Goal: Task Accomplishment & Management: Complete application form

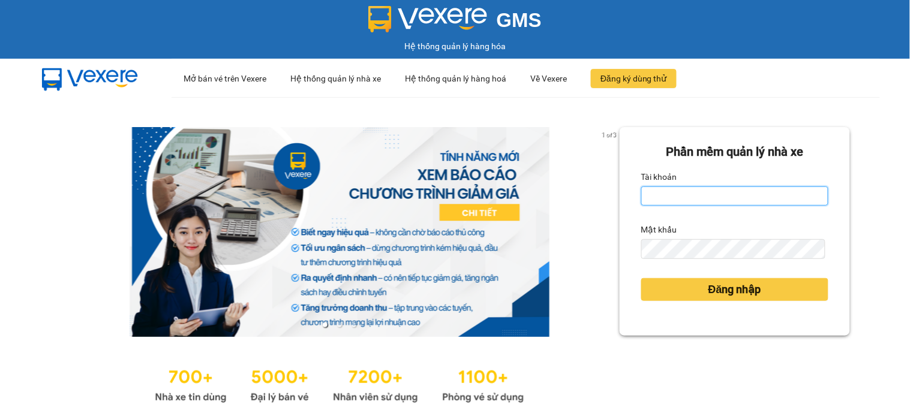
click at [794, 202] on input "Tài khoản" at bounding box center [734, 196] width 187 height 19
type input "van0584642557.vinhquang"
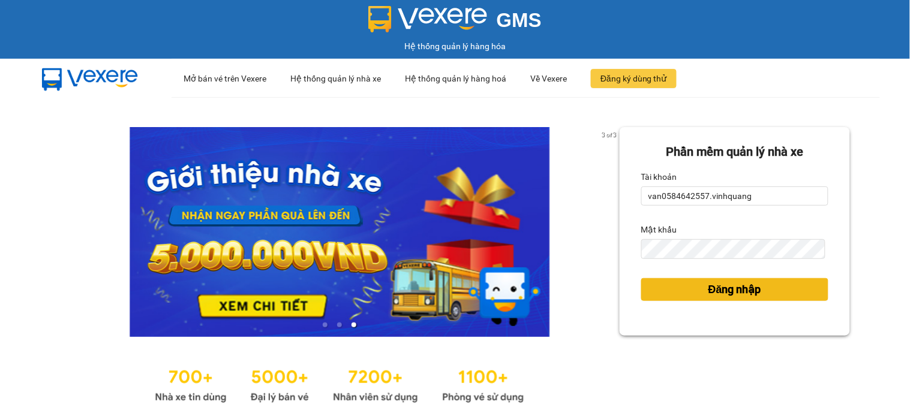
click at [708, 295] on span "Đăng nhập" at bounding box center [734, 289] width 53 height 17
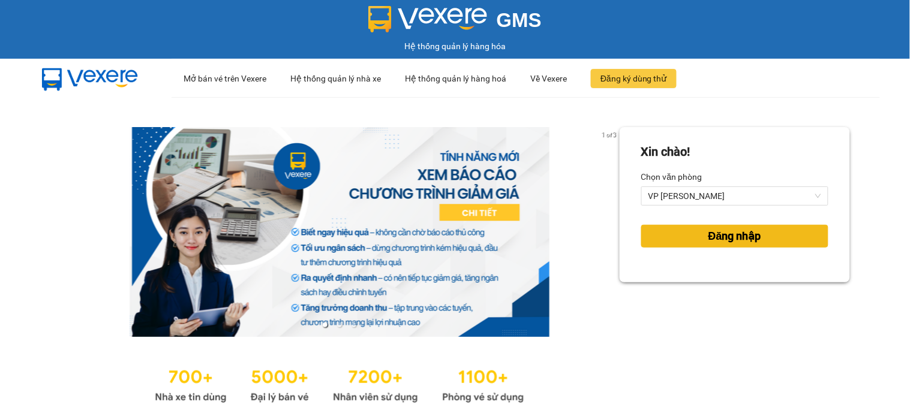
click at [734, 237] on span "Đăng nhập" at bounding box center [734, 236] width 53 height 17
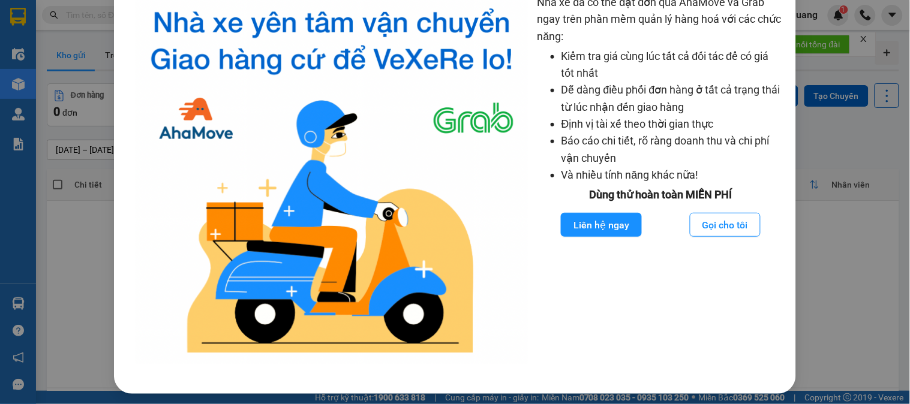
click at [857, 238] on div "Nhà xe đã có thể đặt đơn qua AhaMove và Grab ngay trên phần mềm quản lý hàng ho…" at bounding box center [455, 202] width 910 height 404
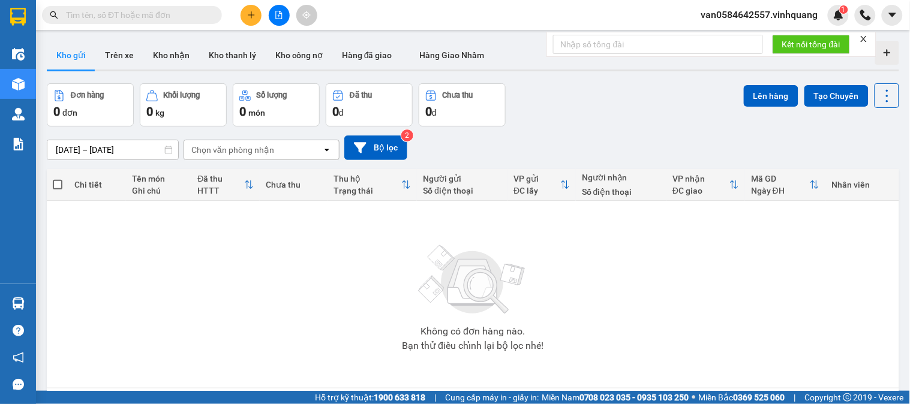
scroll to position [37, 0]
click at [134, 10] on input "text" at bounding box center [137, 14] width 142 height 13
click at [70, 19] on input "text" at bounding box center [137, 14] width 142 height 13
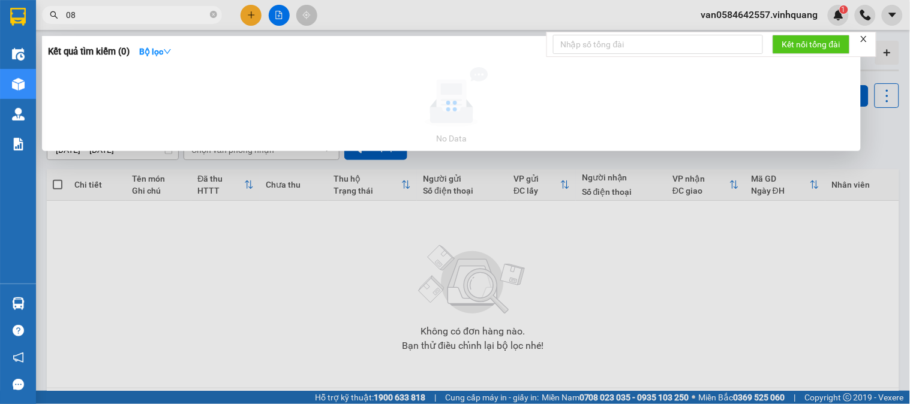
type input "0"
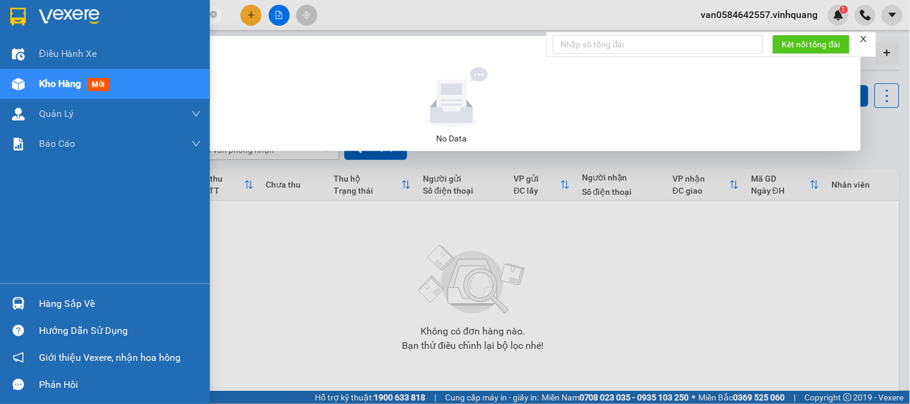
drag, startPoint x: 147, startPoint y: 16, endPoint x: 30, endPoint y: 23, distance: 117.1
click at [0, 23] on section "Kết quả [PERSON_NAME] ( 0 ) Bộ lọc No Data 03608490003789 van0584642557.vinhqua…" at bounding box center [455, 202] width 910 height 404
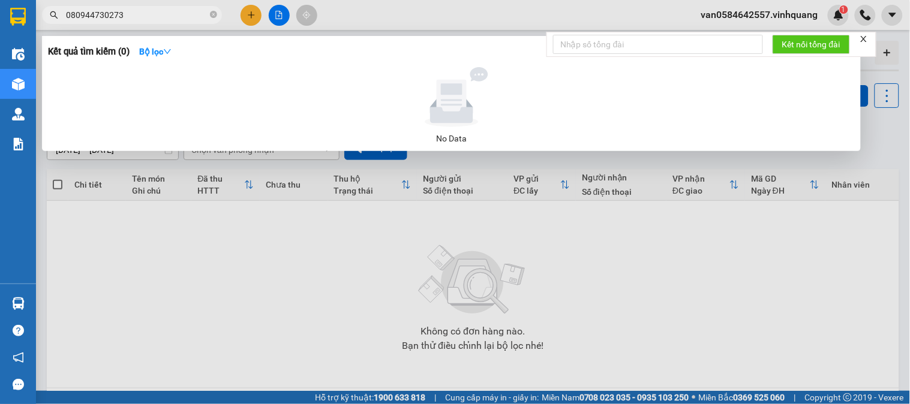
click at [76, 14] on input "080944730273" at bounding box center [137, 14] width 142 height 13
click at [83, 16] on input "080944730273" at bounding box center [137, 14] width 142 height 13
click at [134, 19] on input "0844730273" at bounding box center [137, 14] width 142 height 13
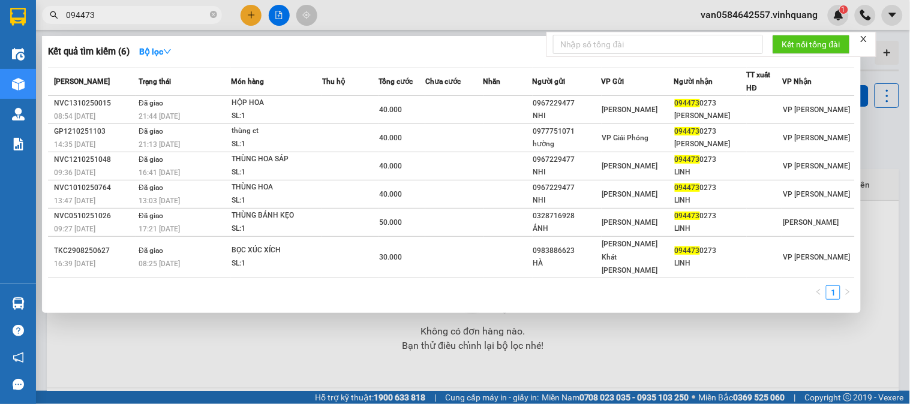
type input "094473"
click at [250, 14] on div at bounding box center [455, 202] width 910 height 404
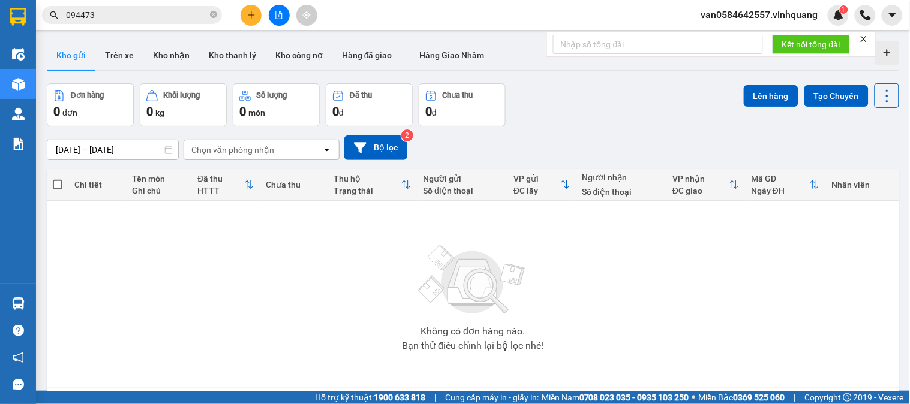
click at [248, 13] on icon "plus" at bounding box center [251, 15] width 8 height 8
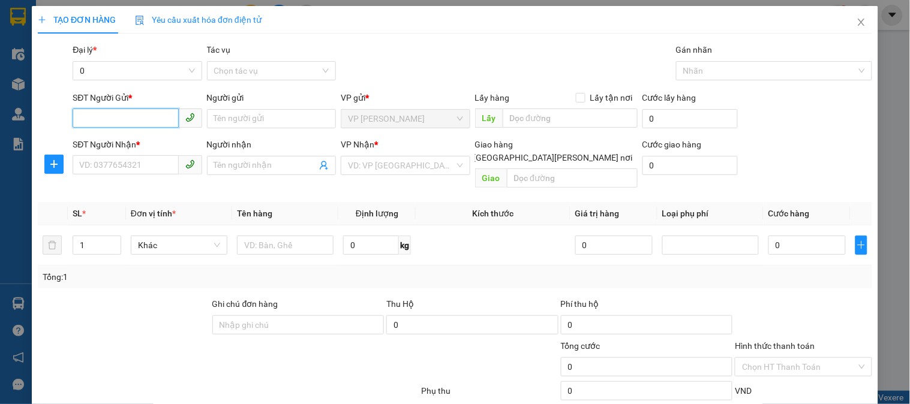
click at [136, 118] on input "SĐT Người Gửi *" at bounding box center [126, 118] width 106 height 19
type input "0358545939"
click at [141, 144] on div "0358545939 - hải" at bounding box center [135, 142] width 113 height 13
type input "hải"
type input "0389965940"
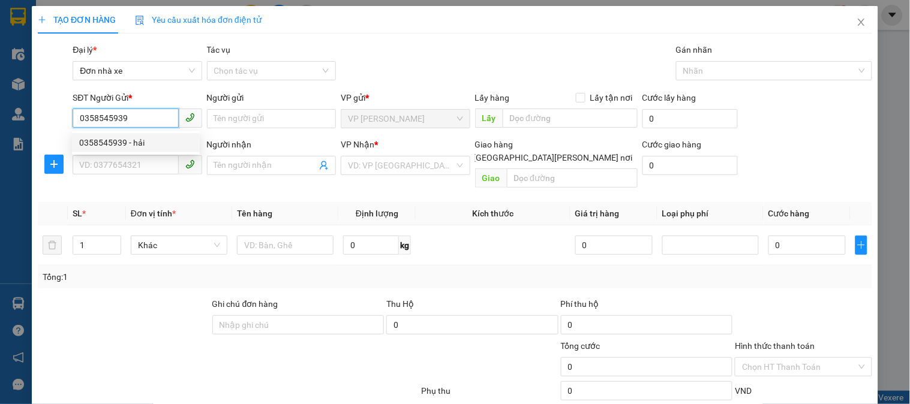
type input "thuý"
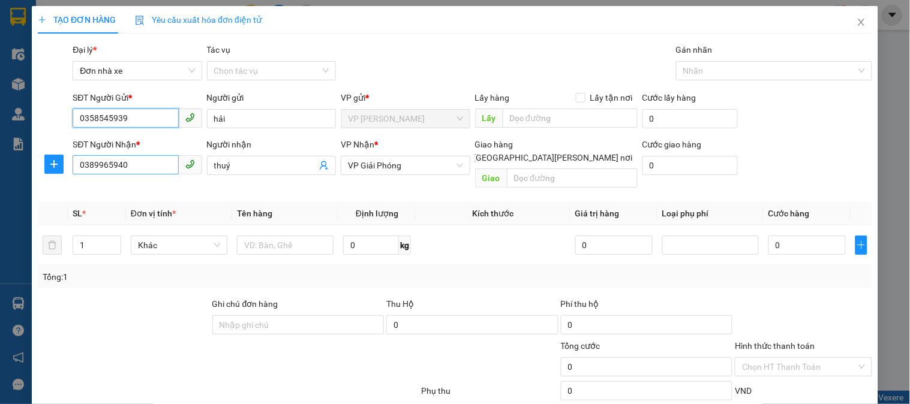
type input "0358545939"
click at [136, 165] on input "0389965940" at bounding box center [126, 164] width 106 height 19
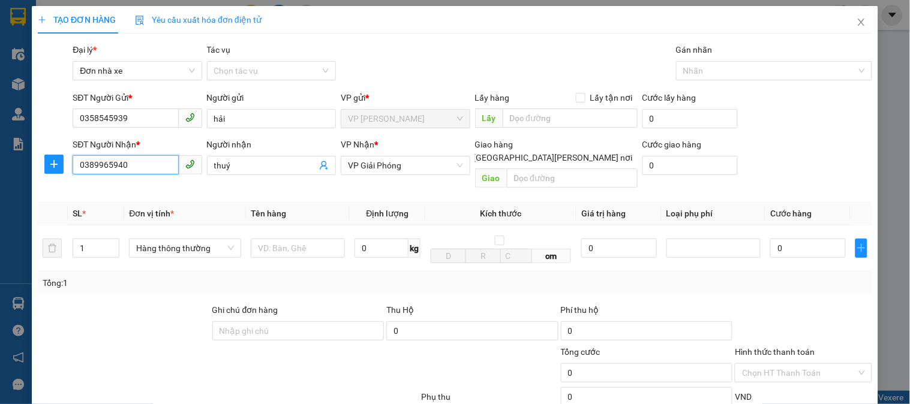
click at [136, 165] on input "0389965940" at bounding box center [126, 164] width 106 height 19
click at [136, 208] on div "0948601387 - dung" at bounding box center [135, 208] width 113 height 13
type input "0948601387"
type input "dung"
type input "0948601387"
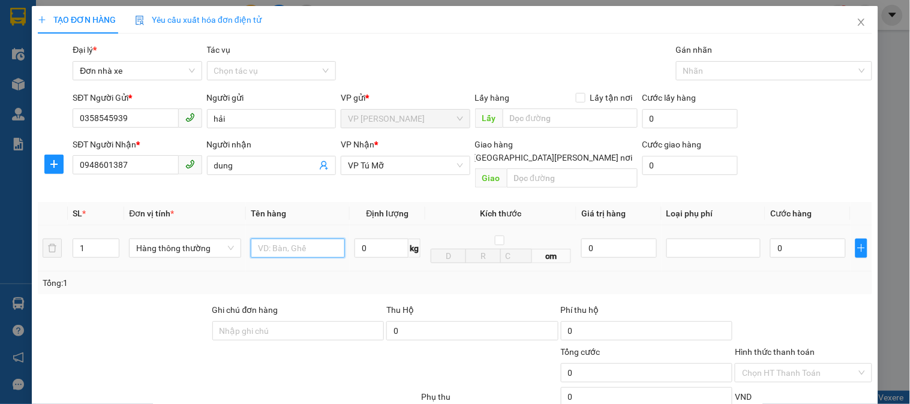
click at [270, 239] on input "text" at bounding box center [298, 248] width 94 height 19
type input "1 kienn trang"
click at [367, 244] on input "0" at bounding box center [381, 248] width 54 height 19
type input "1"
click at [367, 277] on div "Tổng: 1" at bounding box center [455, 283] width 825 height 13
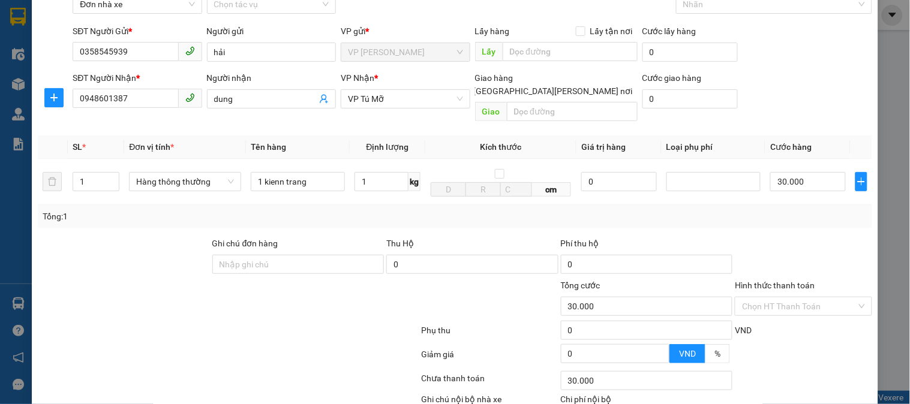
type input "30.000"
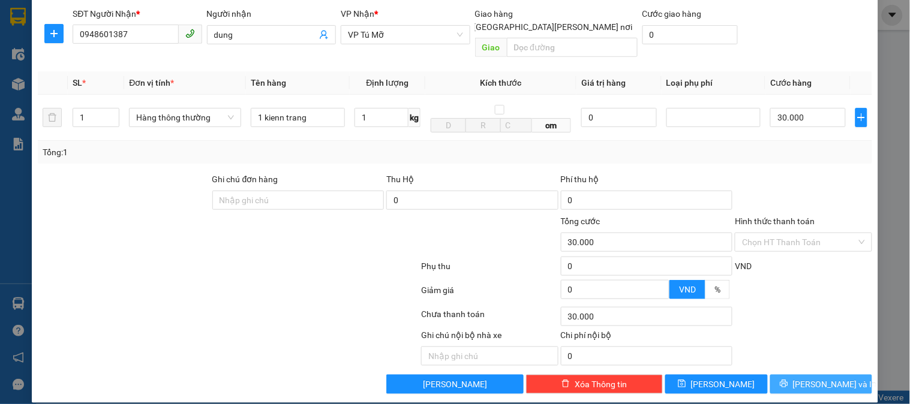
click at [829, 378] on span "[PERSON_NAME] và In" at bounding box center [835, 384] width 84 height 13
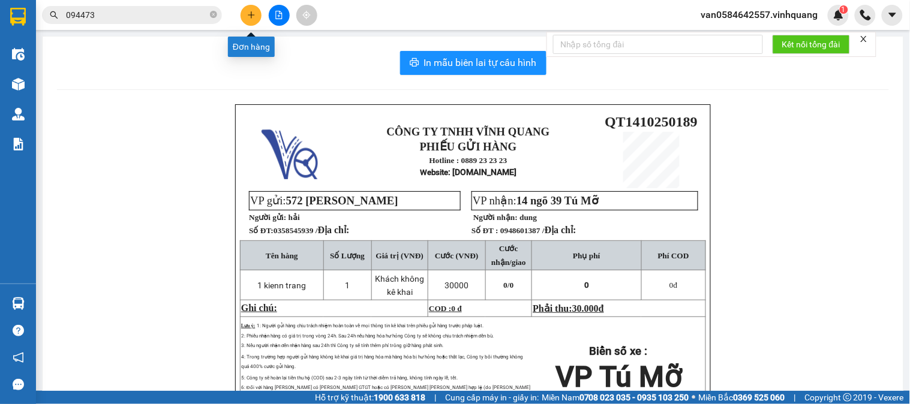
click at [253, 7] on button at bounding box center [251, 15] width 21 height 21
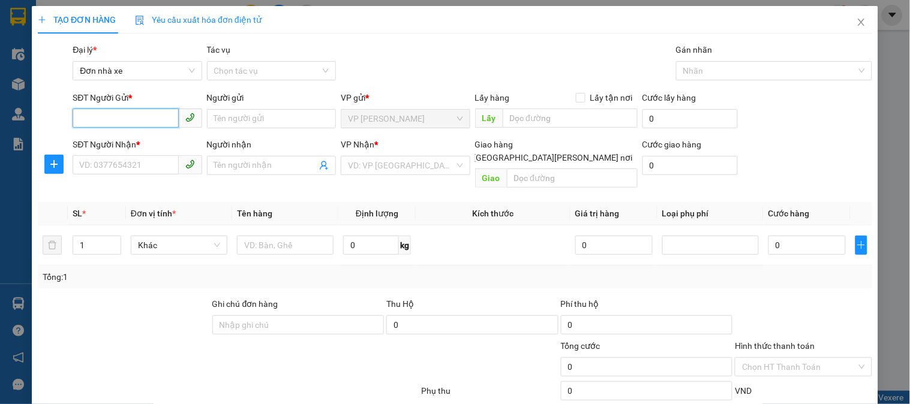
click at [118, 113] on input "SĐT Người Gửi *" at bounding box center [126, 118] width 106 height 19
click at [117, 139] on div "0358545939 - hải" at bounding box center [135, 142] width 113 height 13
type input "0358545939"
type input "hải"
type input "0948601387"
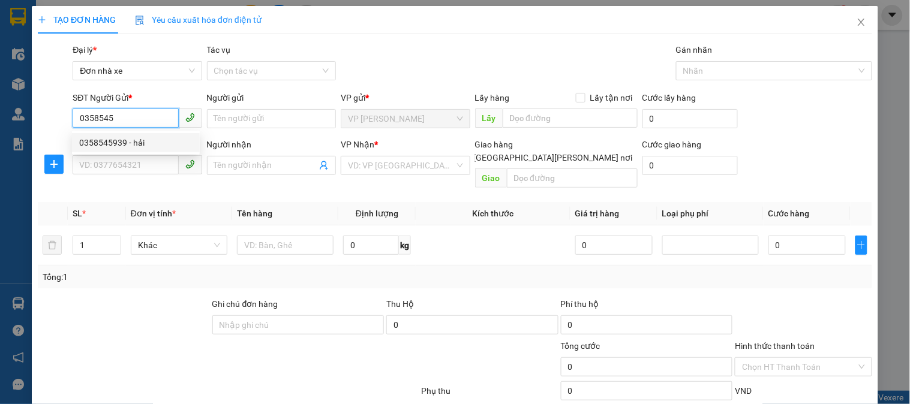
type input "dung"
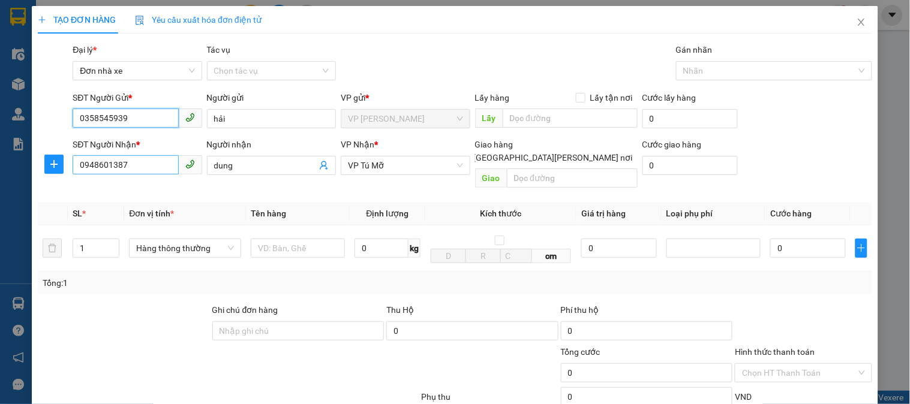
type input "0358545939"
click at [148, 160] on input "0948601387" at bounding box center [126, 164] width 106 height 19
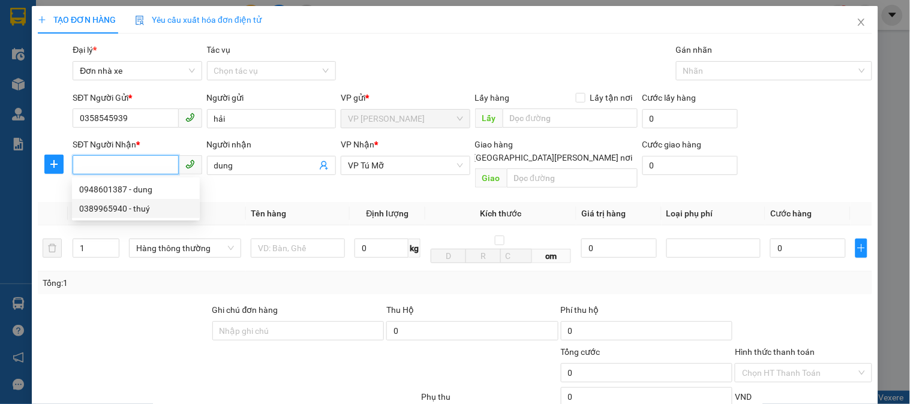
click at [144, 212] on div "0389965940 - thuý" at bounding box center [135, 208] width 113 height 13
type input "0389965940"
type input "thuý"
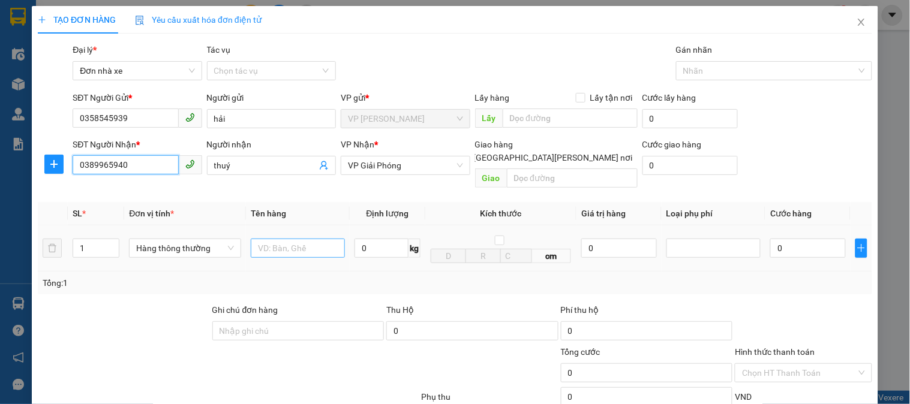
type input "0389965940"
click at [253, 239] on input "text" at bounding box center [298, 248] width 94 height 19
type input "1 bocj vang"
click at [384, 239] on input "0" at bounding box center [381, 248] width 54 height 19
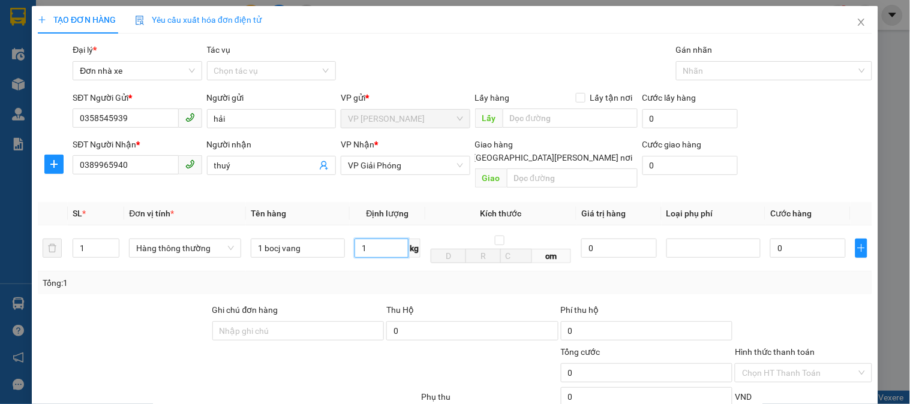
type input "1"
drag, startPoint x: 385, startPoint y: 269, endPoint x: 445, endPoint y: 252, distance: 62.3
click at [385, 277] on div "Tổng: 1" at bounding box center [455, 283] width 825 height 13
type input "30.000"
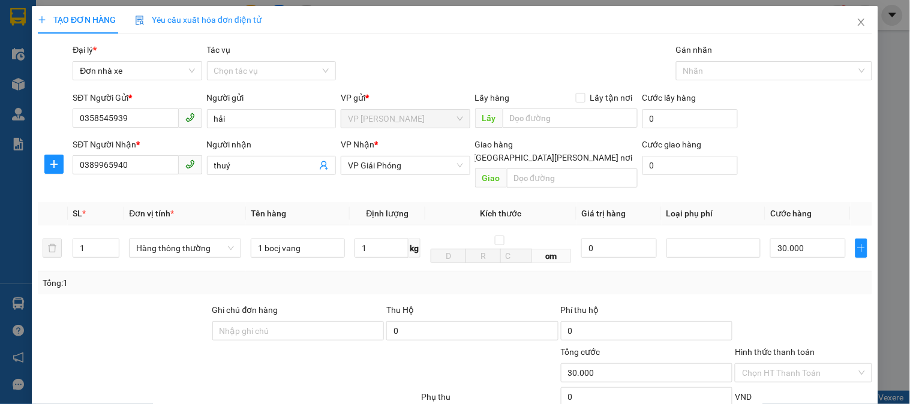
scroll to position [131, 0]
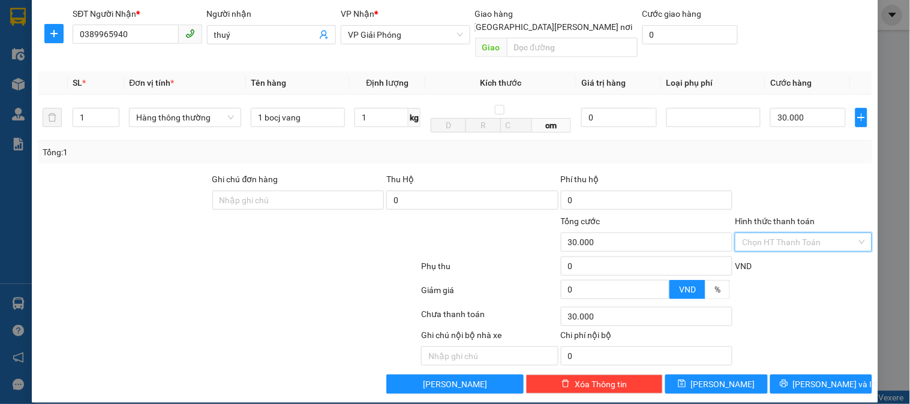
click at [775, 233] on input "Hình thức thanh toán" at bounding box center [799, 242] width 114 height 18
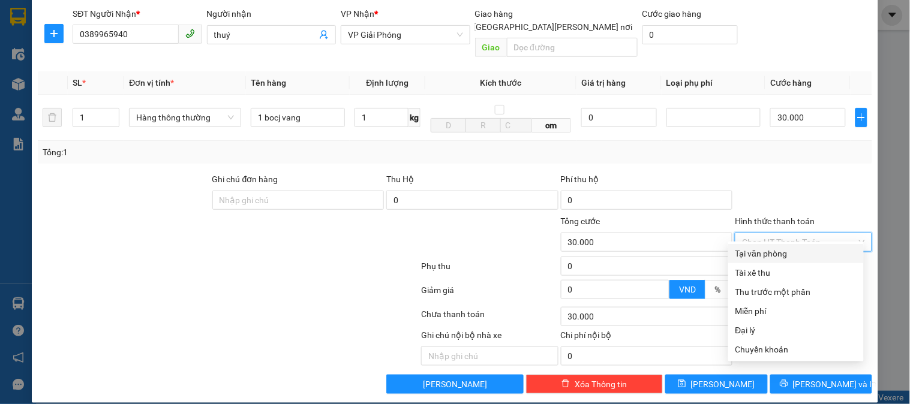
click at [773, 255] on div "Tại văn phòng" at bounding box center [795, 253] width 121 height 13
type input "0"
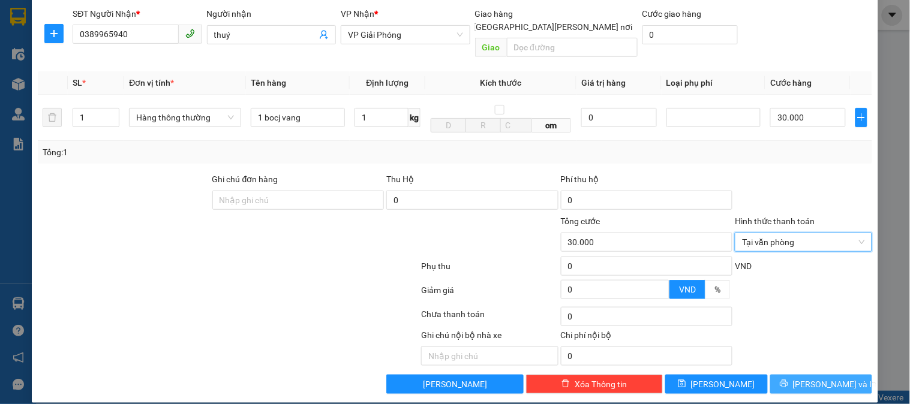
click at [822, 378] on span "[PERSON_NAME] và In" at bounding box center [835, 384] width 84 height 13
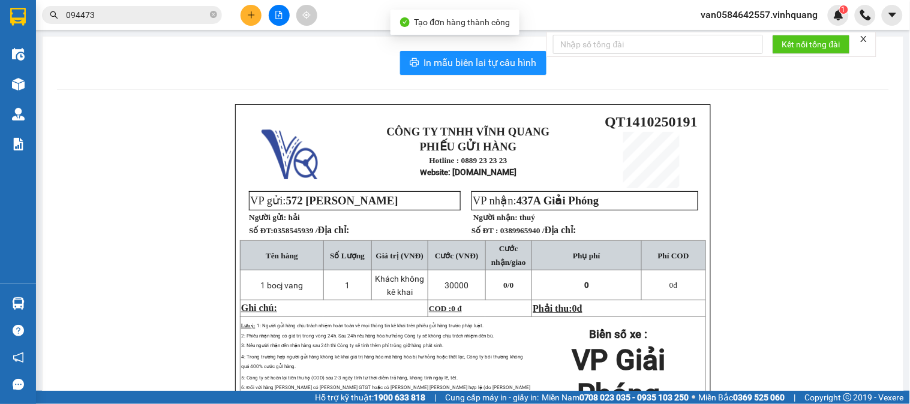
scroll to position [67, 0]
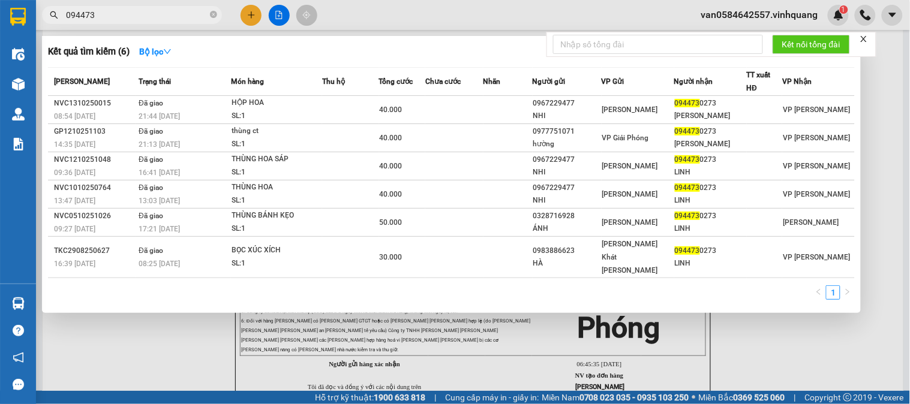
click at [117, 8] on input "094473" at bounding box center [137, 14] width 142 height 13
type input "0189"
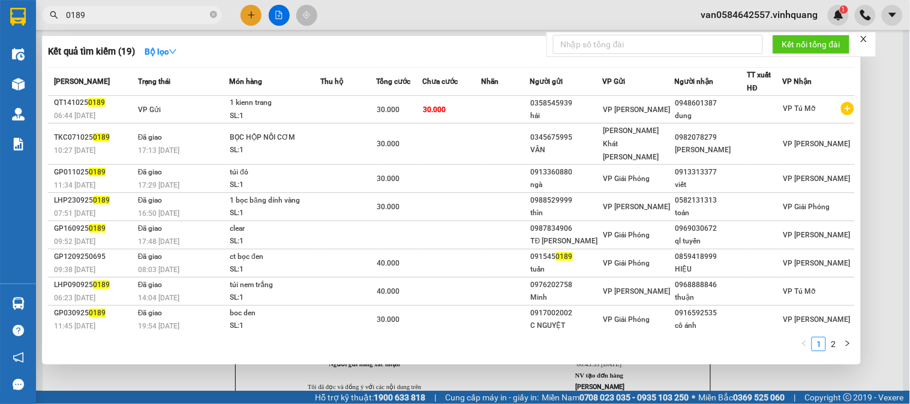
click at [130, 14] on input "0189" at bounding box center [137, 14] width 142 height 13
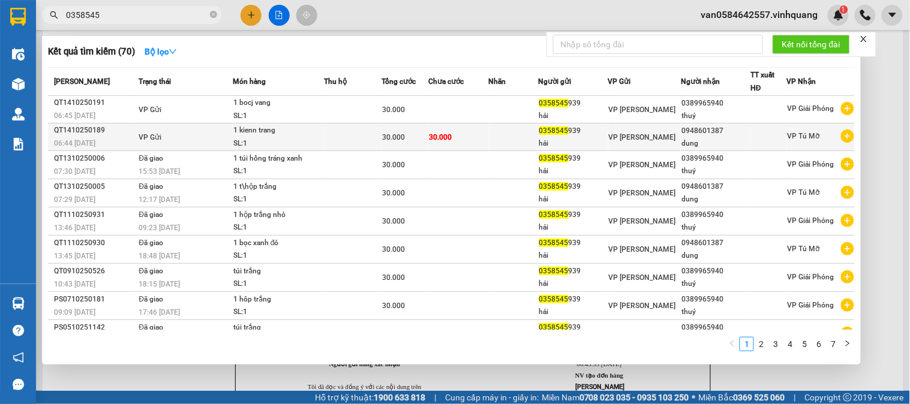
type input "0358545"
click at [817, 139] on div "VP Tú Mỡ" at bounding box center [821, 137] width 67 height 15
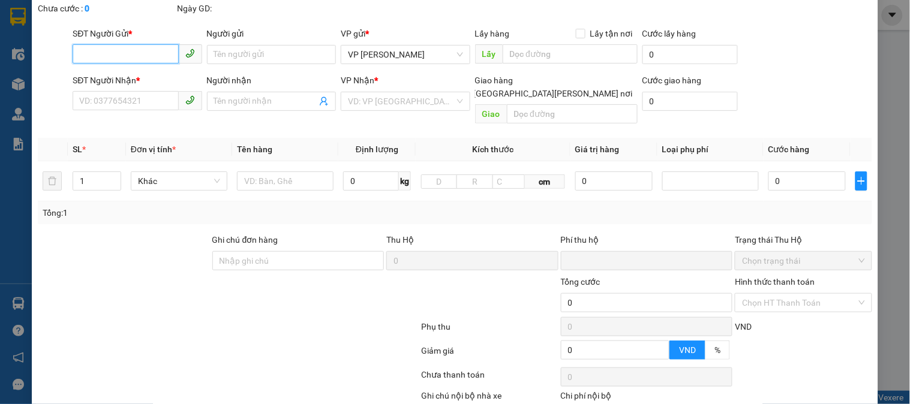
scroll to position [127, 0]
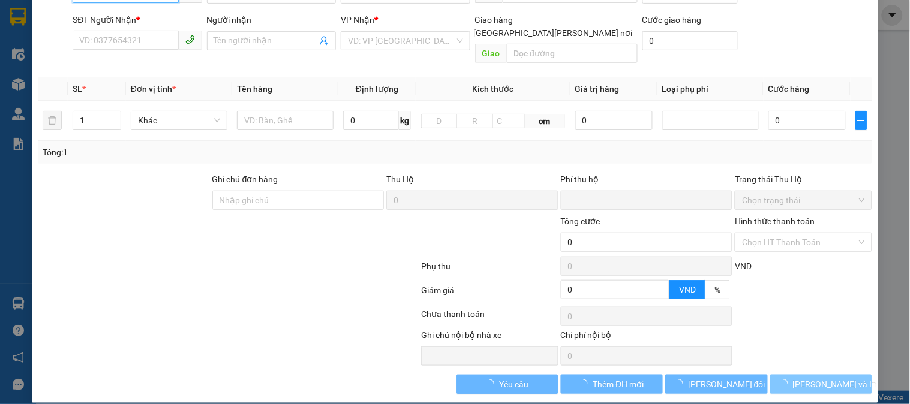
type input "0358545939"
type input "hải"
type input "0948601387"
type input "dung"
type input "0"
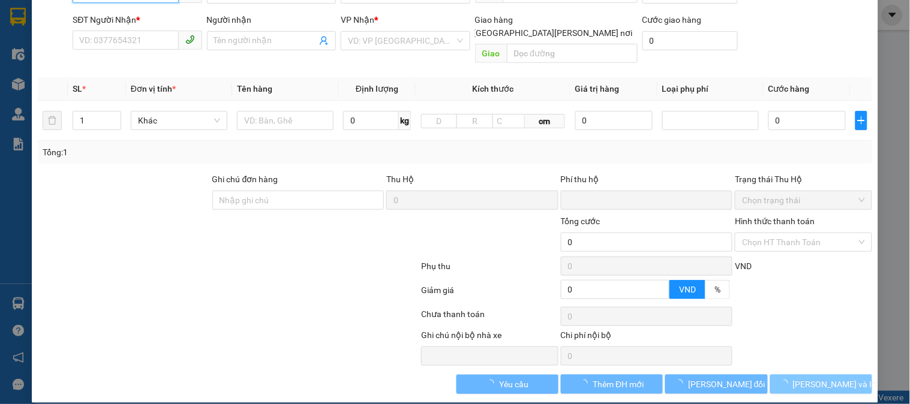
type input "30.000"
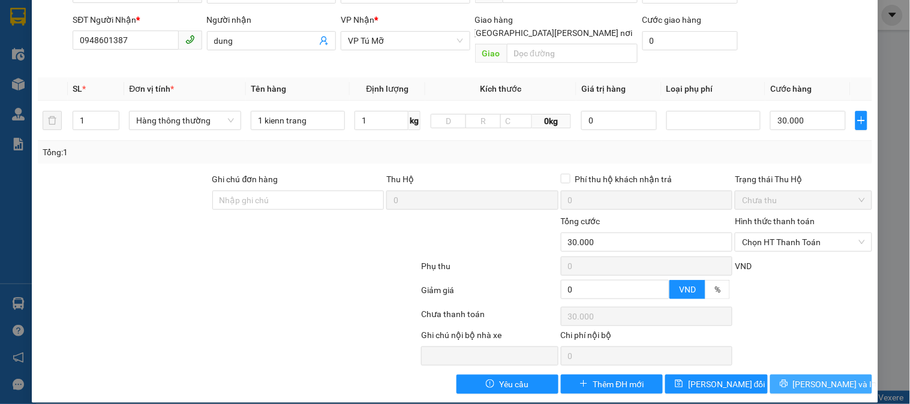
click at [831, 378] on span "[PERSON_NAME] và In" at bounding box center [835, 384] width 84 height 13
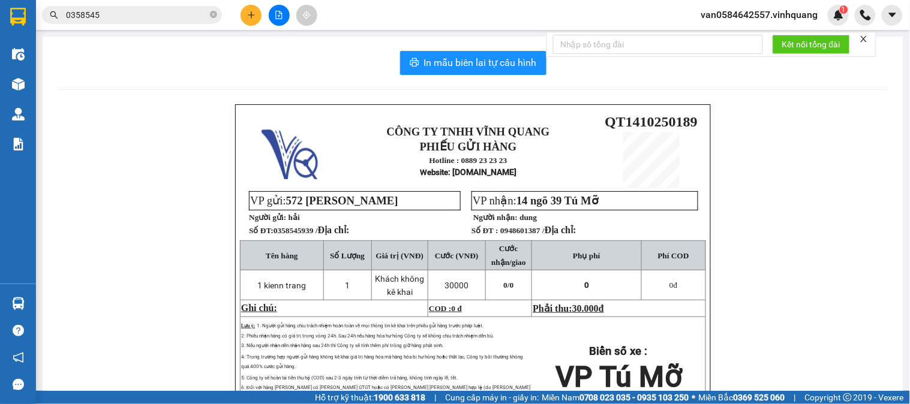
click at [171, 19] on input "0358545" at bounding box center [137, 14] width 142 height 13
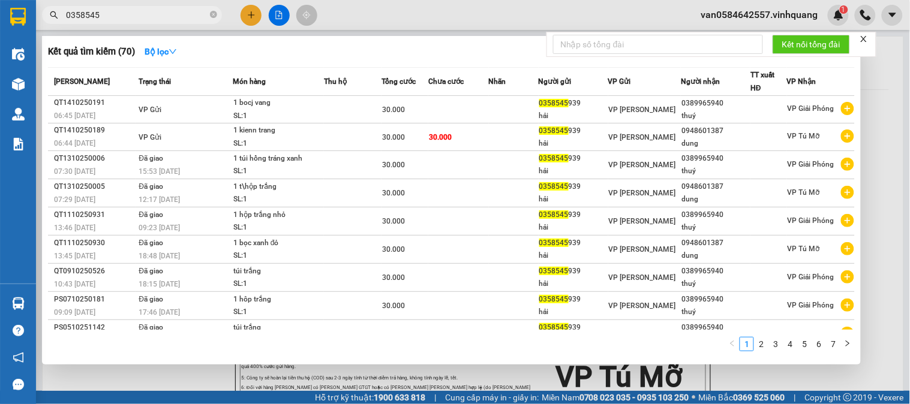
click at [171, 19] on input "0358545" at bounding box center [137, 14] width 142 height 13
paste input "94618435"
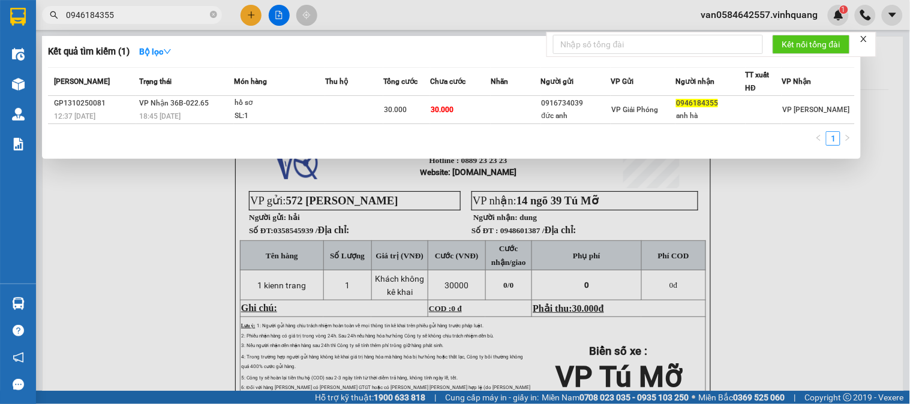
click at [127, 13] on input "0946184355" at bounding box center [137, 14] width 142 height 13
paste input "12630671"
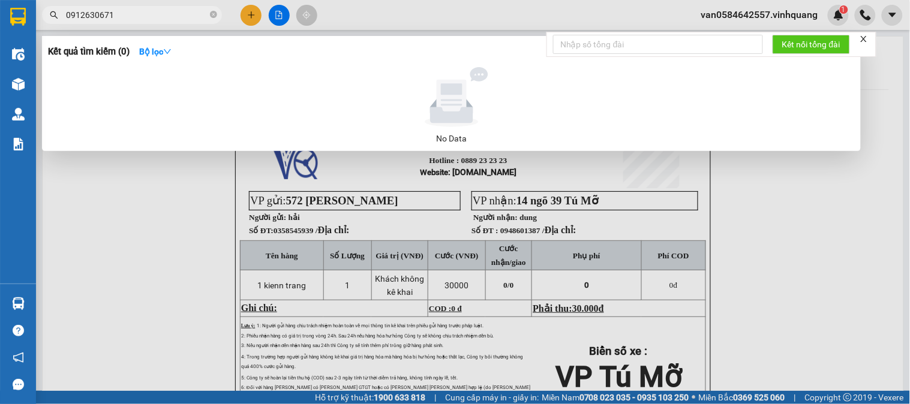
click at [121, 14] on input "0912630671" at bounding box center [137, 14] width 142 height 13
paste input "702083057"
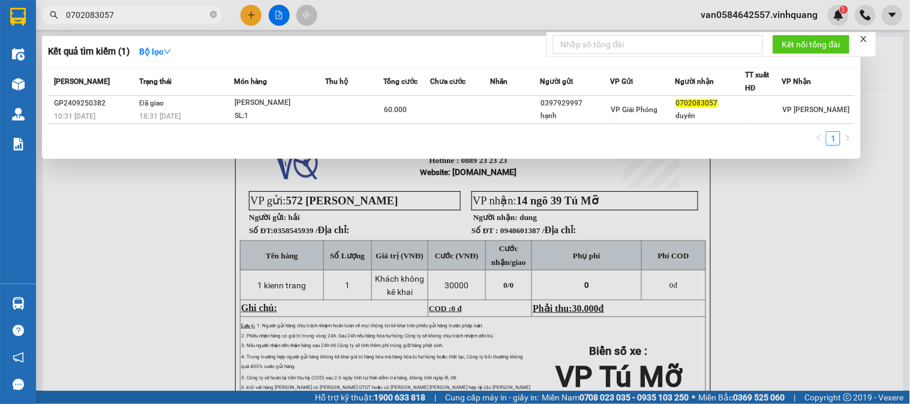
click at [133, 12] on input "0702083057" at bounding box center [137, 14] width 142 height 13
click at [264, 25] on div at bounding box center [455, 202] width 910 height 404
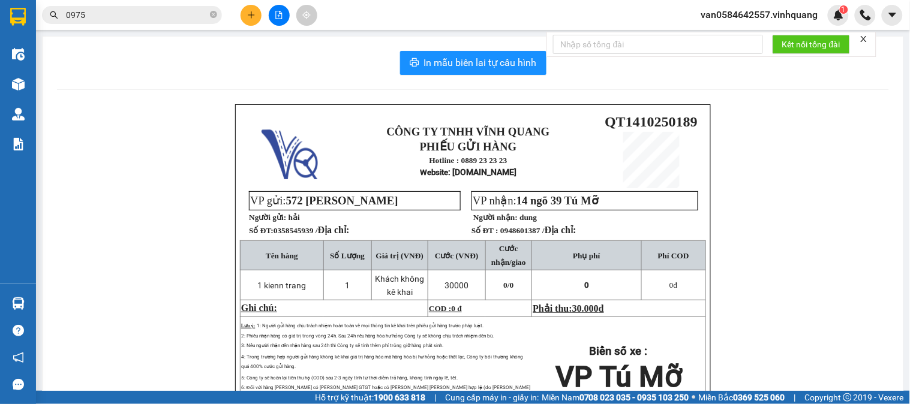
click at [129, 20] on input "0975" at bounding box center [137, 14] width 142 height 13
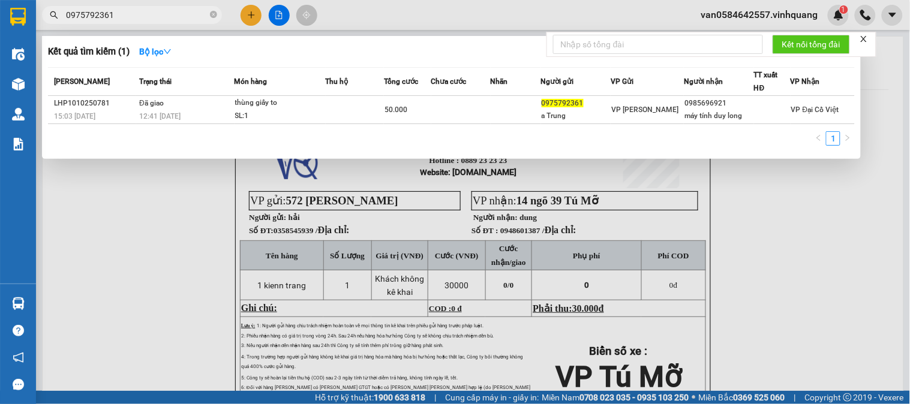
click at [129, 20] on input "0975792361" at bounding box center [137, 14] width 142 height 13
click at [129, 19] on input "0975792361" at bounding box center [137, 14] width 142 height 13
paste input "12868783"
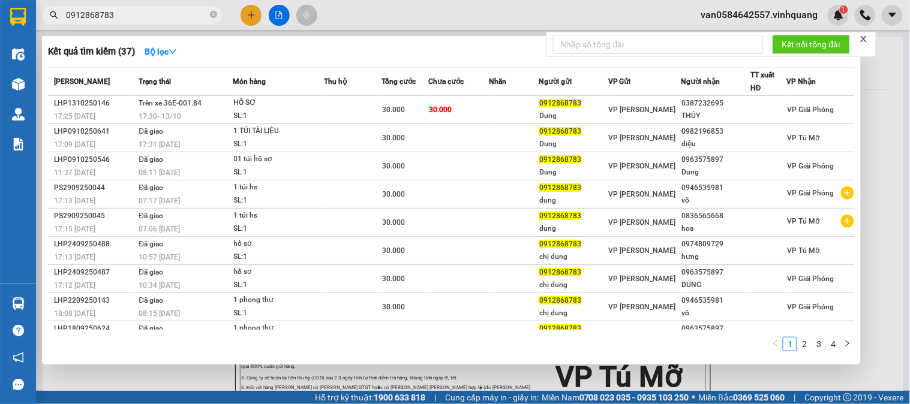
click at [145, 19] on input "0912868783" at bounding box center [137, 14] width 142 height 13
click at [179, 18] on input "0912868783" at bounding box center [137, 14] width 142 height 13
click at [181, 14] on input "0912868783" at bounding box center [137, 14] width 142 height 13
click at [182, 13] on input "0912868783" at bounding box center [137, 14] width 142 height 13
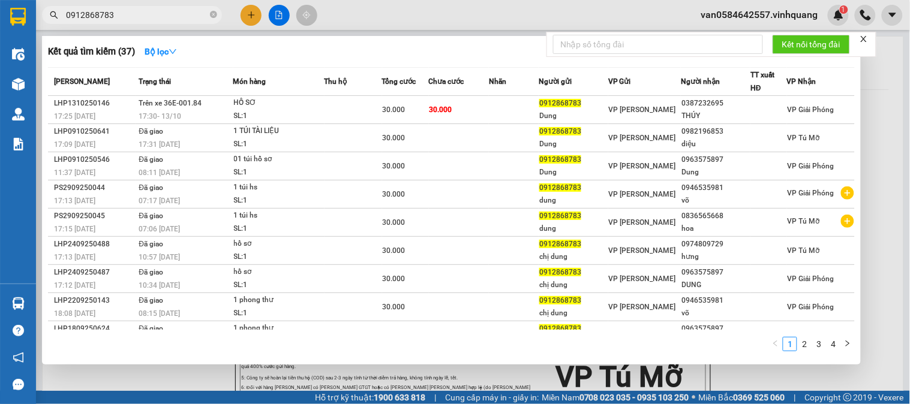
click at [182, 13] on input "0912868783" at bounding box center [137, 14] width 142 height 13
paste input "16612"
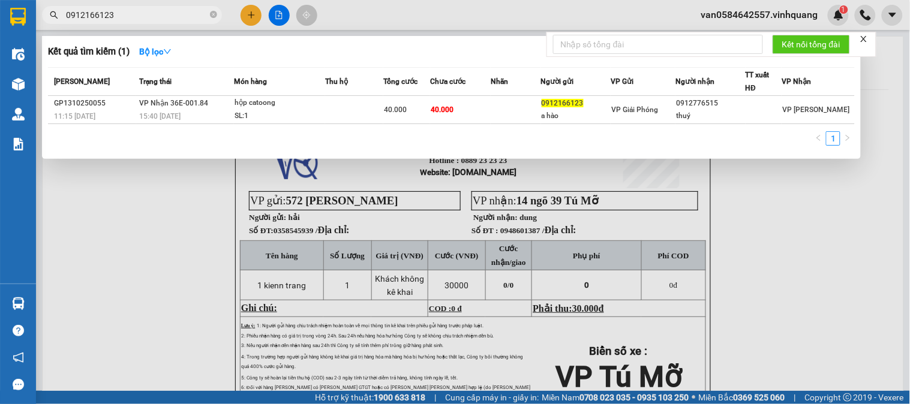
click at [140, 17] on input "0912166123" at bounding box center [137, 14] width 142 height 13
paste input "68365037"
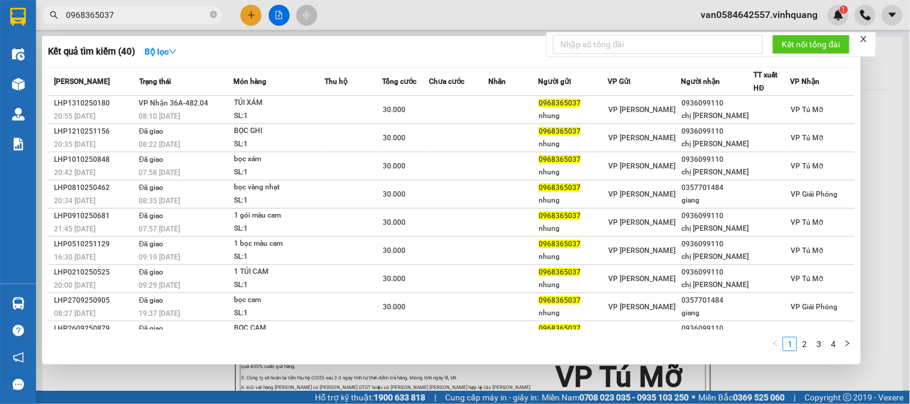
click at [150, 16] on input "0968365037" at bounding box center [137, 14] width 142 height 13
click at [149, 15] on input "0968365037" at bounding box center [137, 14] width 142 height 13
paste input "87478115"
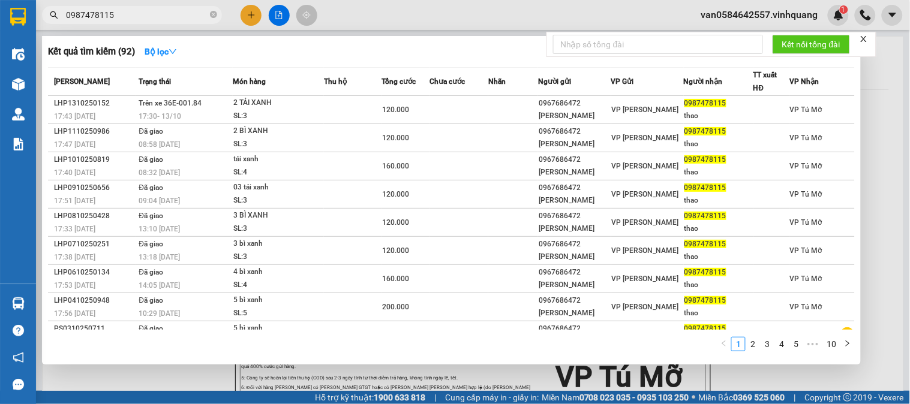
type input "0987478115"
